Goal: Task Accomplishment & Management: Manage account settings

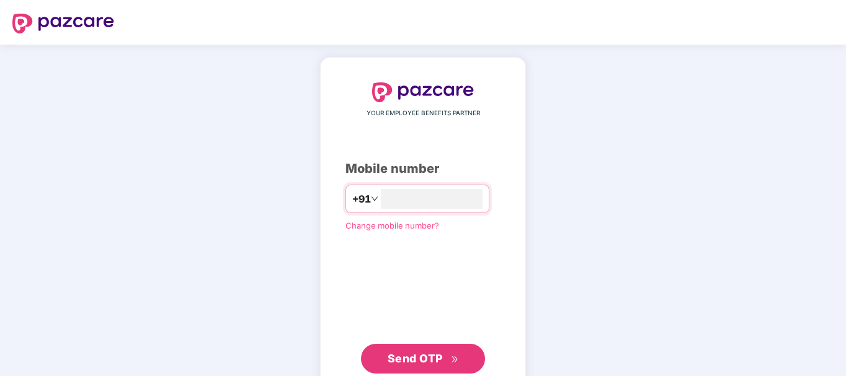
type input "**********"
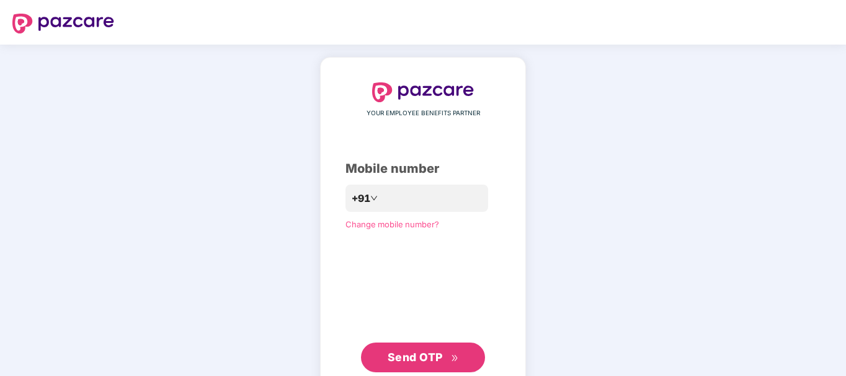
click at [425, 355] on span "Send OTP" at bounding box center [414, 357] width 55 height 13
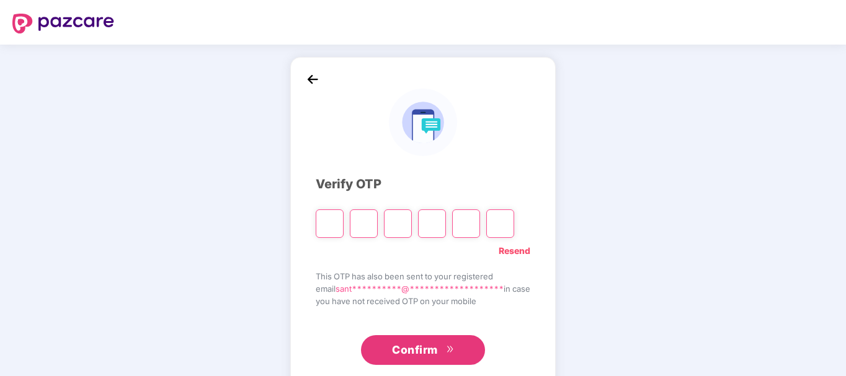
type input "*"
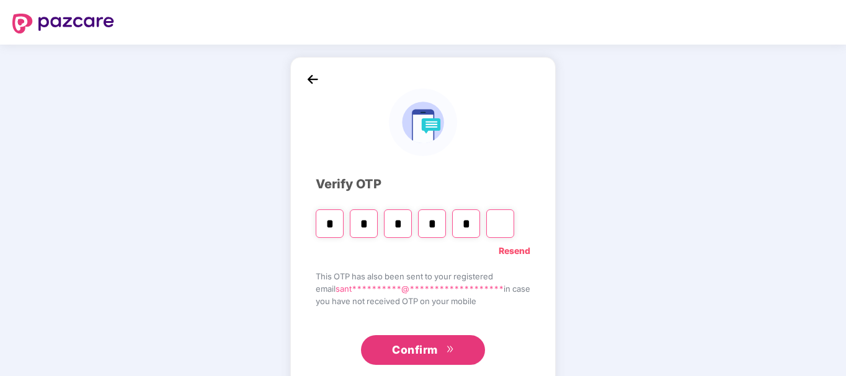
type input "*"
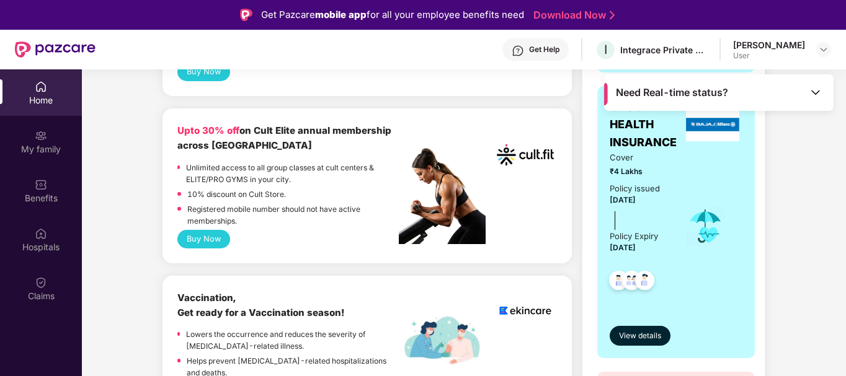
scroll to position [482, 0]
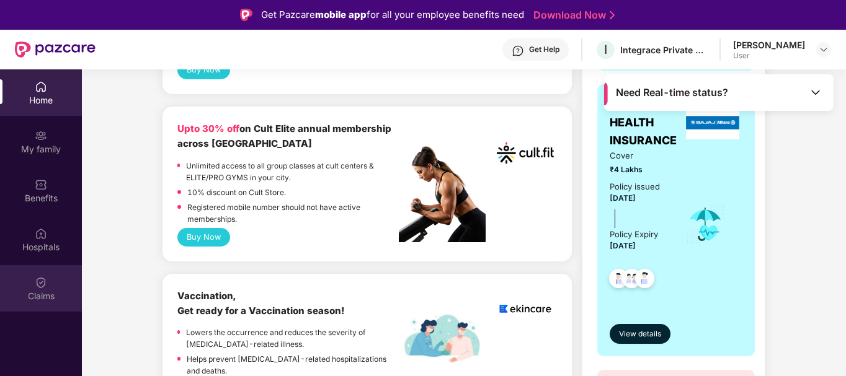
click at [41, 286] on img at bounding box center [41, 283] width 12 height 12
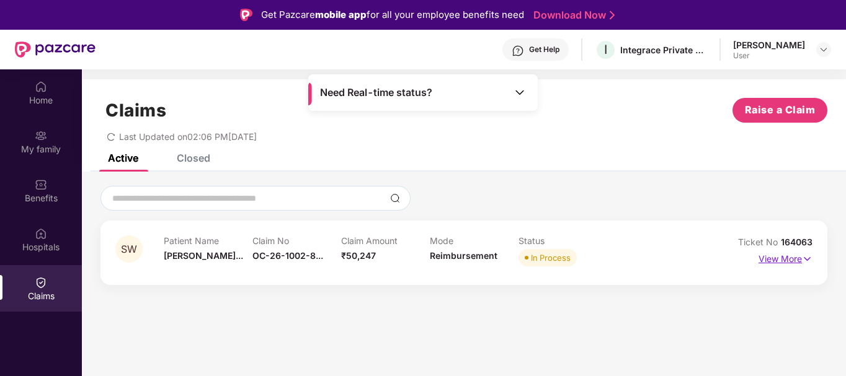
click at [771, 256] on p "View More" at bounding box center [785, 257] width 54 height 17
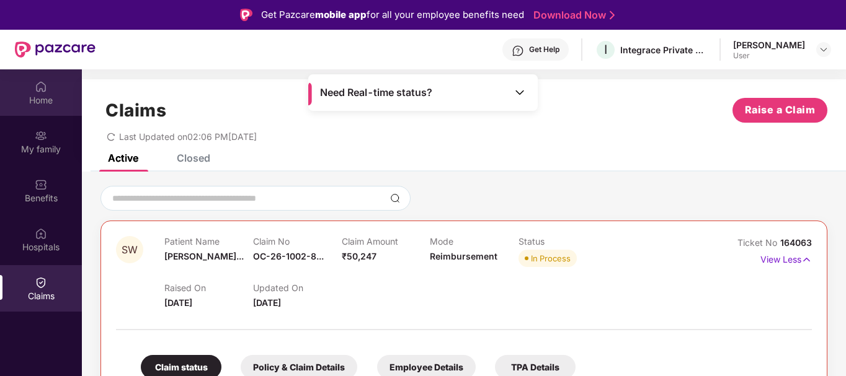
click at [35, 94] on div "Home" at bounding box center [41, 100] width 82 height 12
